Goal: Transaction & Acquisition: Book appointment/travel/reservation

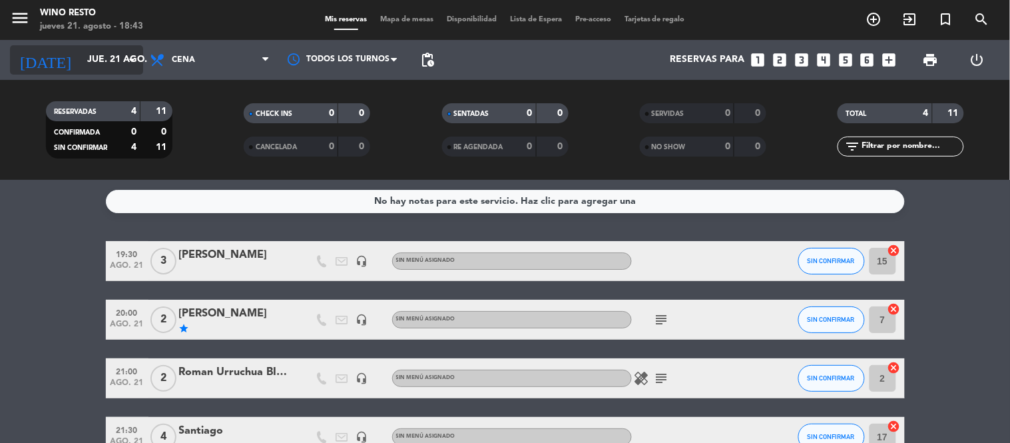
click at [130, 54] on icon "arrow_drop_down" at bounding box center [132, 60] width 16 height 16
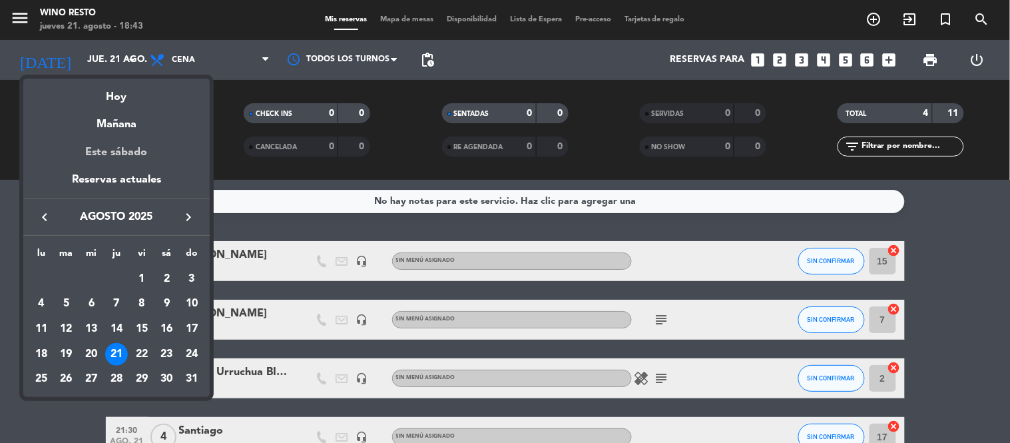
click at [83, 152] on div "Este sábado" at bounding box center [116, 152] width 186 height 37
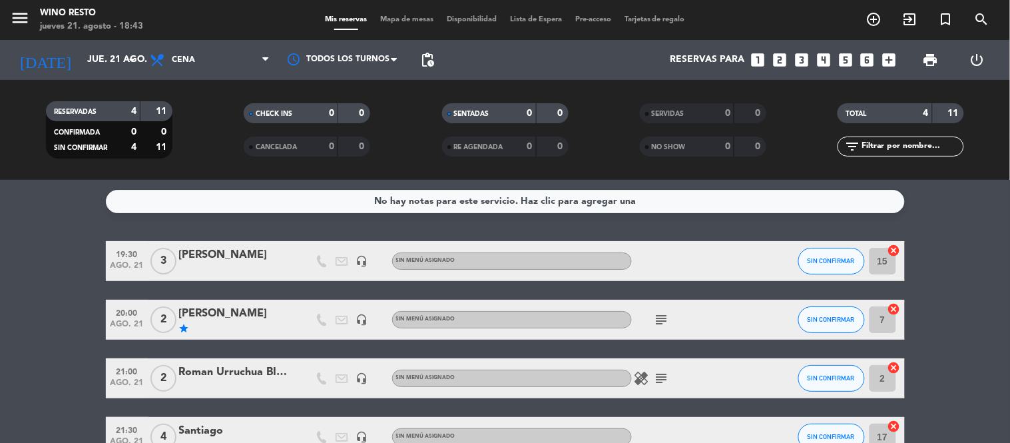
type input "sáb. 23 ago."
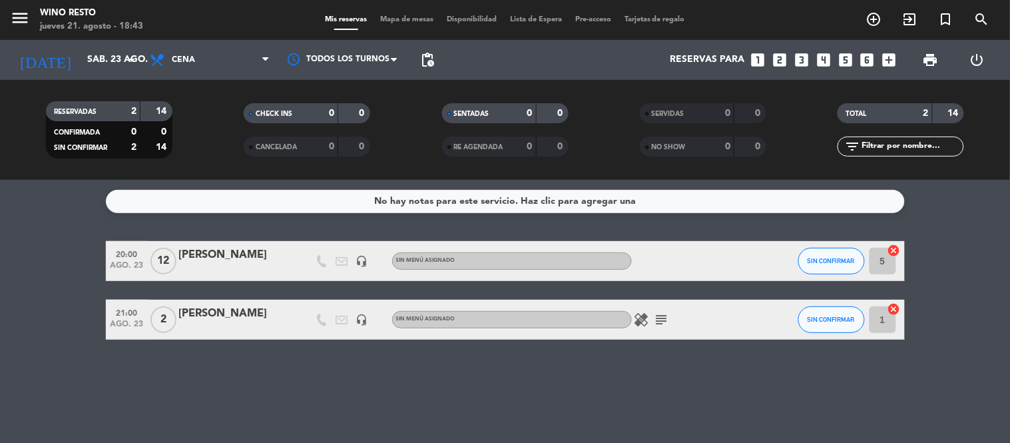
click at [780, 57] on icon "looks_two" at bounding box center [779, 59] width 17 height 17
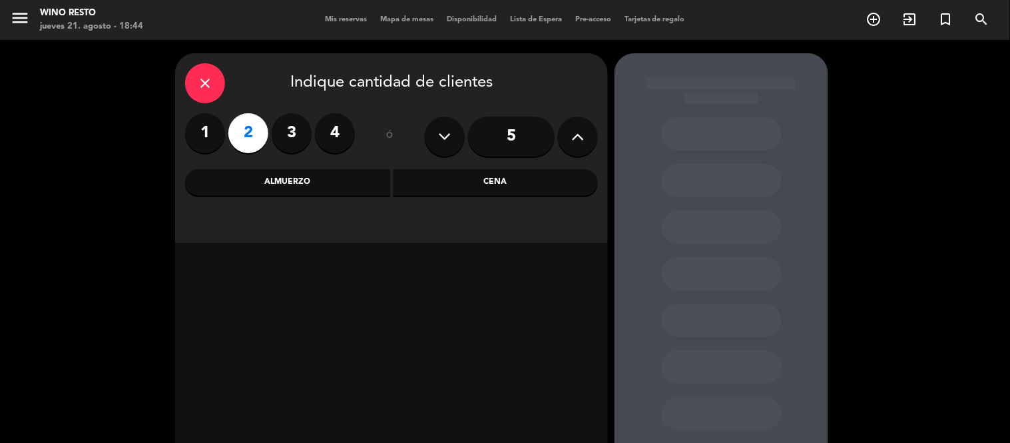
click at [517, 186] on div "Cena" at bounding box center [495, 182] width 205 height 27
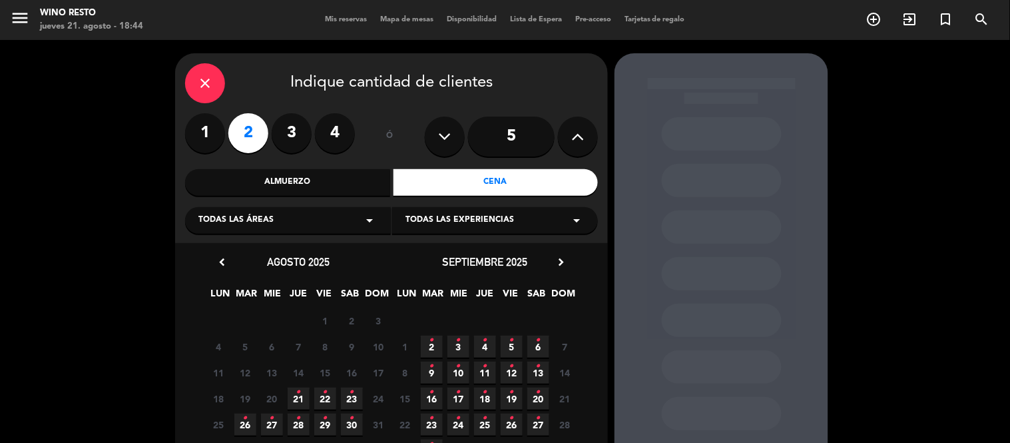
click at [350, 399] on icon "•" at bounding box center [352, 392] width 5 height 21
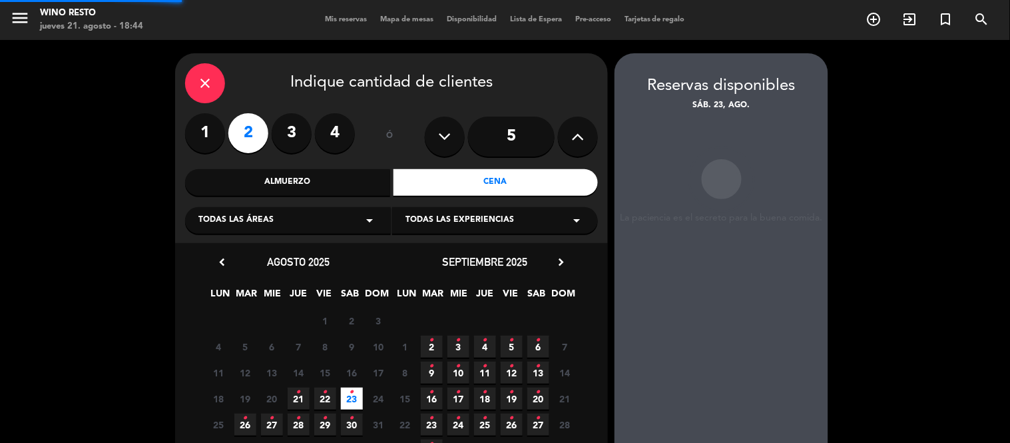
scroll to position [53, 0]
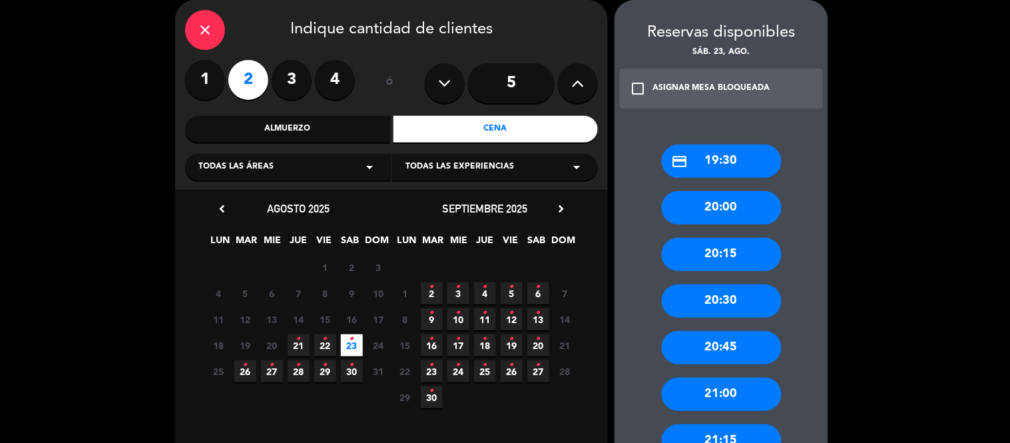
click at [736, 391] on div "21:00" at bounding box center [722, 394] width 120 height 33
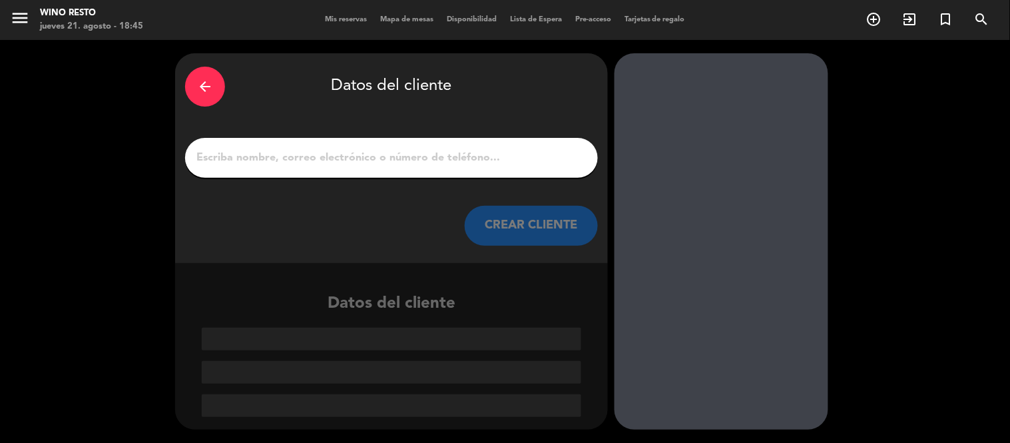
scroll to position [0, 0]
click at [457, 150] on input "1" at bounding box center [391, 157] width 393 height 19
paste input "[PERSON_NAME]"
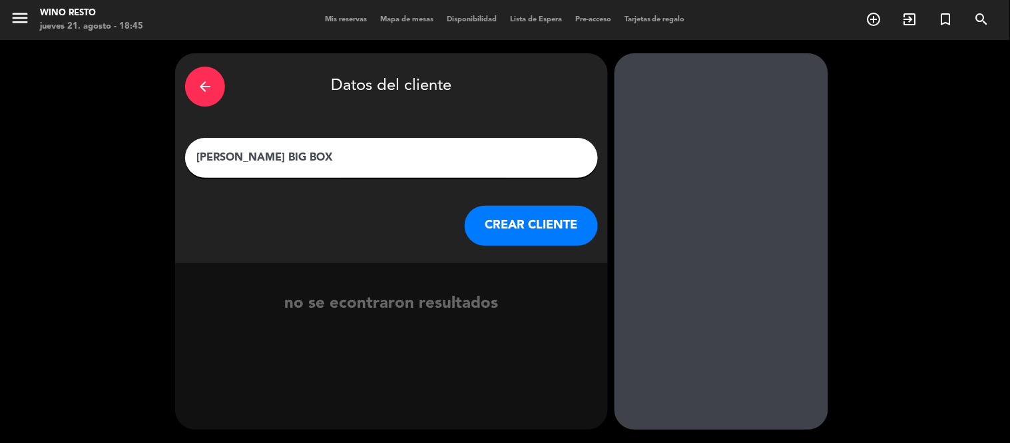
type input "[PERSON_NAME] BIG BOX"
click at [510, 240] on button "CREAR CLIENTE" at bounding box center [531, 226] width 133 height 40
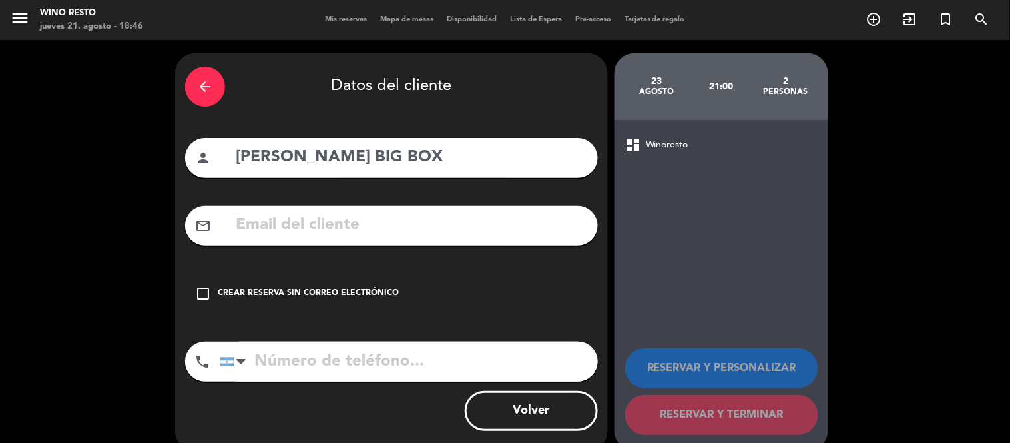
click at [386, 289] on div "Crear reserva sin correo electrónico" at bounding box center [308, 293] width 181 height 13
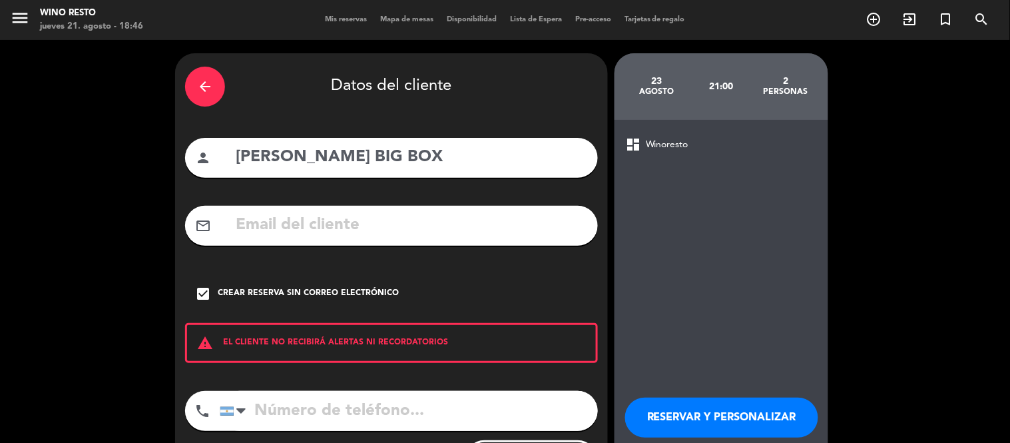
click at [670, 409] on button "RESERVAR Y PERSONALIZAR" at bounding box center [721, 417] width 193 height 40
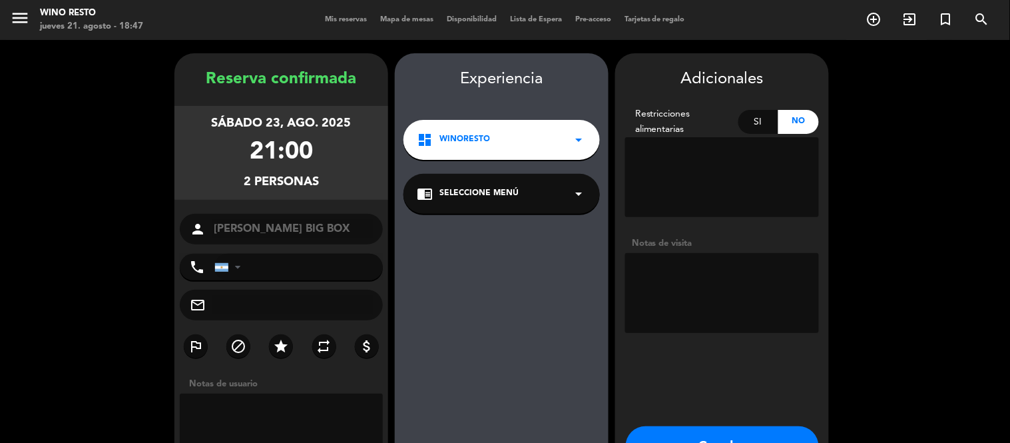
scroll to position [53, 0]
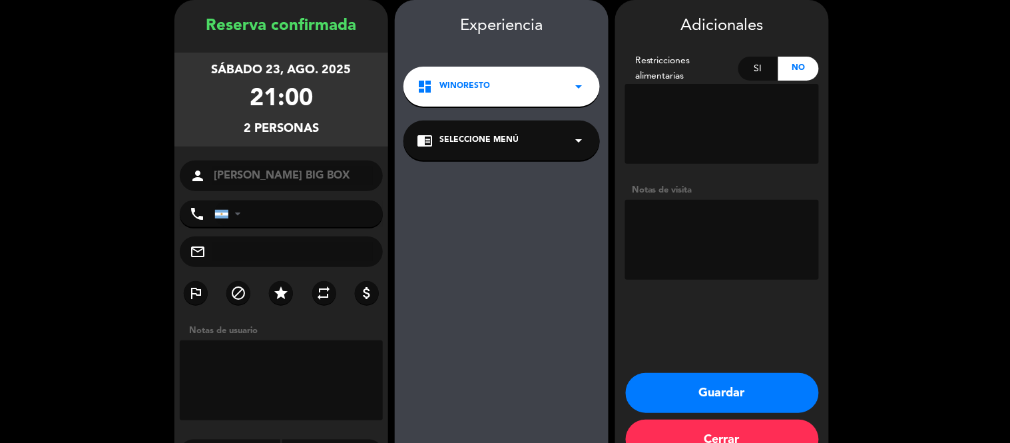
click at [702, 123] on textarea at bounding box center [722, 124] width 194 height 80
click at [768, 63] on div "Si" at bounding box center [758, 69] width 41 height 24
click at [724, 123] on textarea at bounding box center [722, 124] width 194 height 80
paste textarea "Wine Bars"
type textarea "Wine Bars"
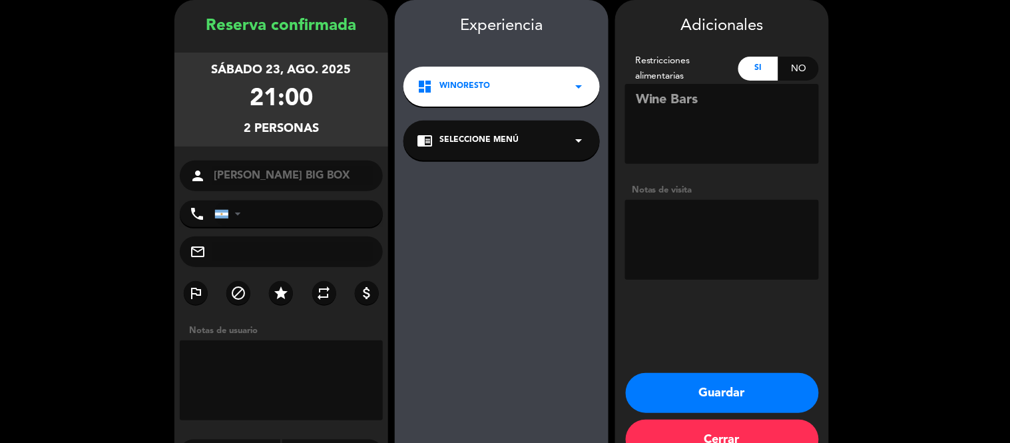
click at [724, 209] on textarea at bounding box center [722, 240] width 194 height 80
paste textarea "Wine Bars"
click at [714, 214] on textarea at bounding box center [722, 240] width 194 height 80
type textarea "BIG BOX Wine Bars"
click at [710, 100] on textarea at bounding box center [722, 124] width 194 height 80
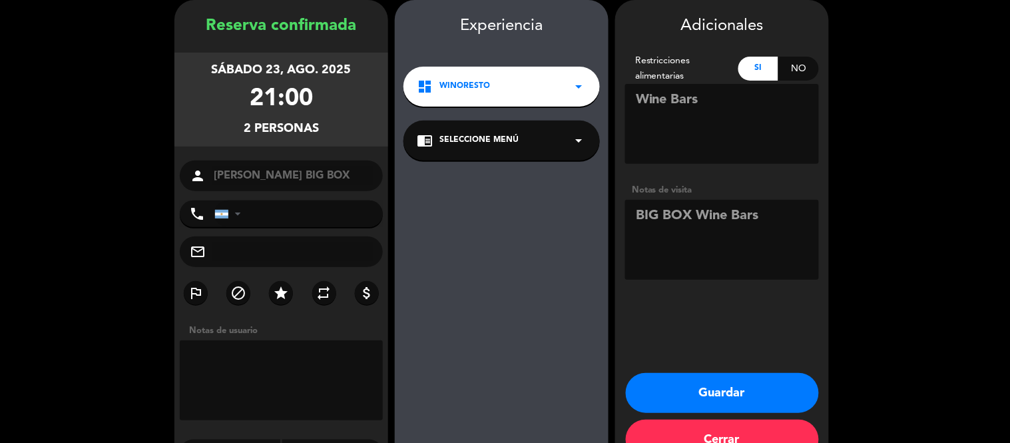
click at [710, 100] on textarea at bounding box center [722, 124] width 194 height 80
paste textarea "Incluye una opción por persona entre: Flight de blancos: Degustación de cuatro …"
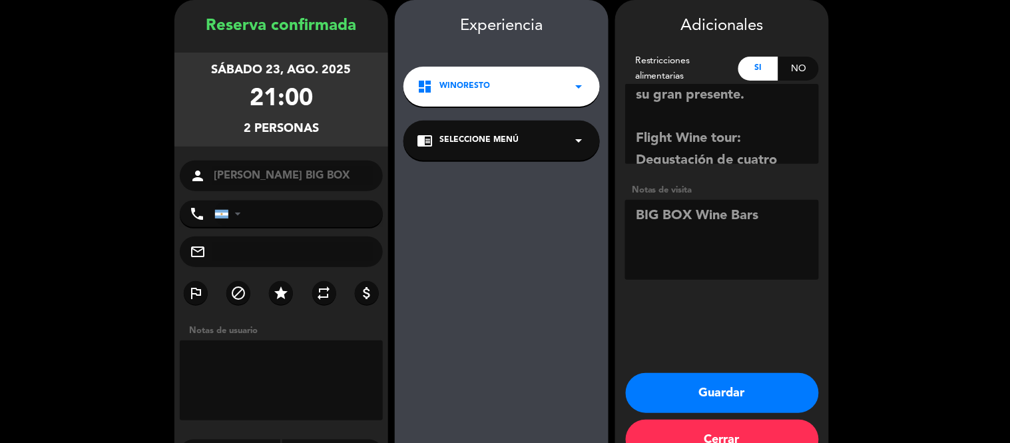
scroll to position [0, 0]
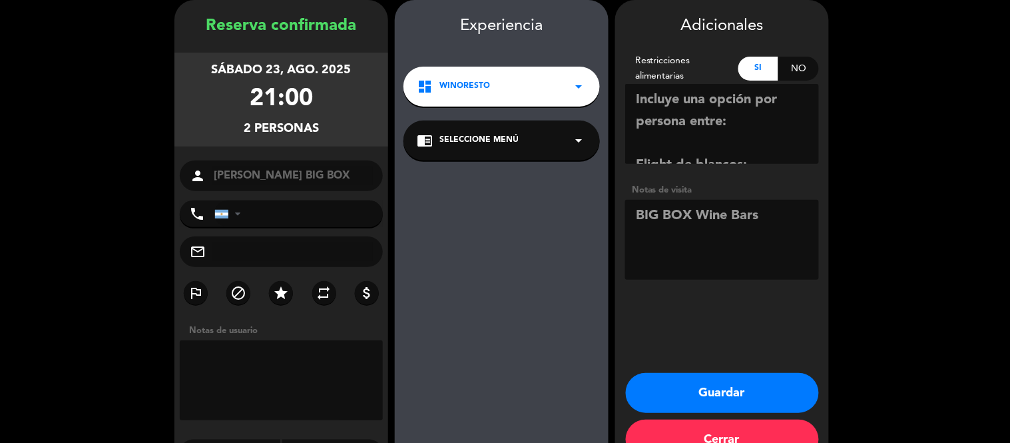
type textarea "Incluye una opción por persona entre: Flight de blancos: Degustación de cuatro …"
click at [680, 381] on button "Guardar" at bounding box center [722, 393] width 193 height 40
